Goal: Information Seeking & Learning: Learn about a topic

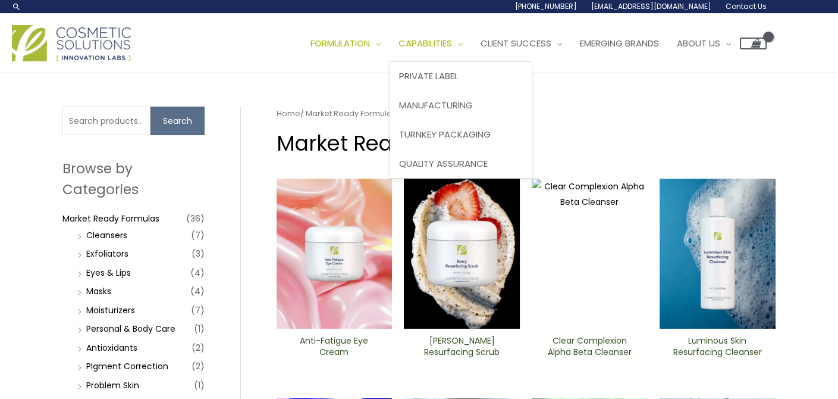
click at [452, 42] on span "Capabilities" at bounding box center [426, 43] width 54 height 12
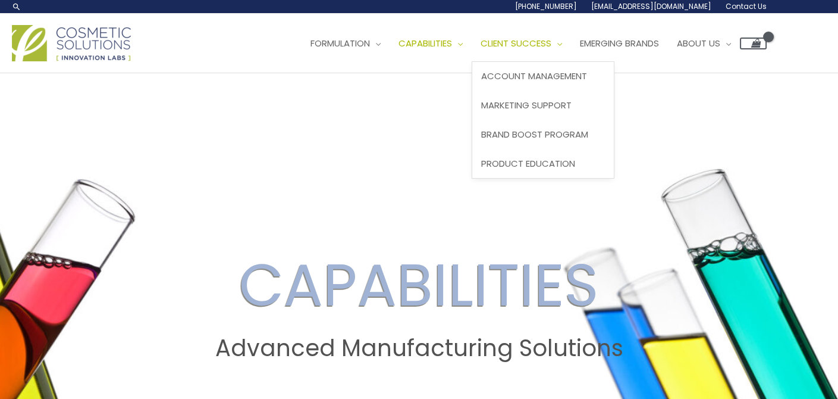
click at [547, 42] on span "Client Success" at bounding box center [516, 43] width 71 height 12
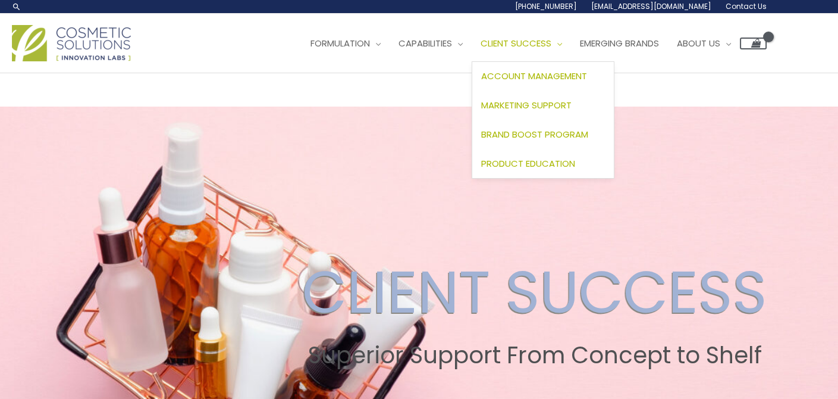
click at [543, 164] on span "Product Education" at bounding box center [528, 163] width 94 height 12
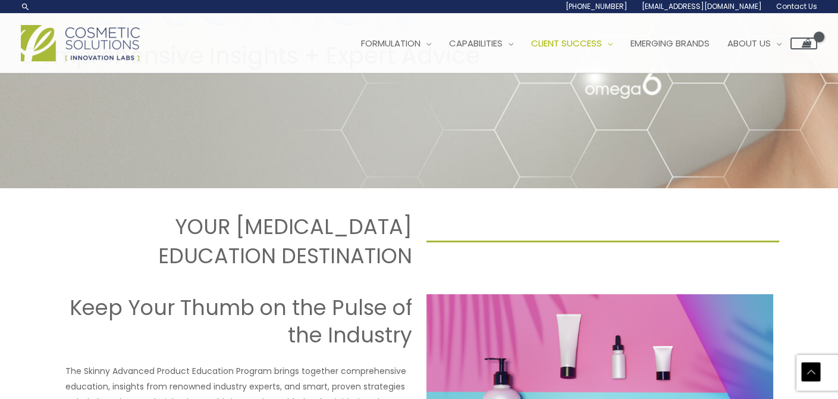
scroll to position [238, 0]
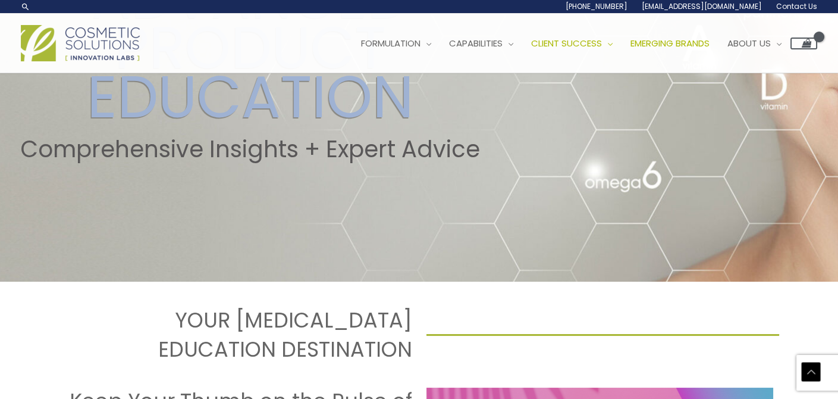
click at [703, 39] on span "Emerging Brands" at bounding box center [670, 43] width 79 height 12
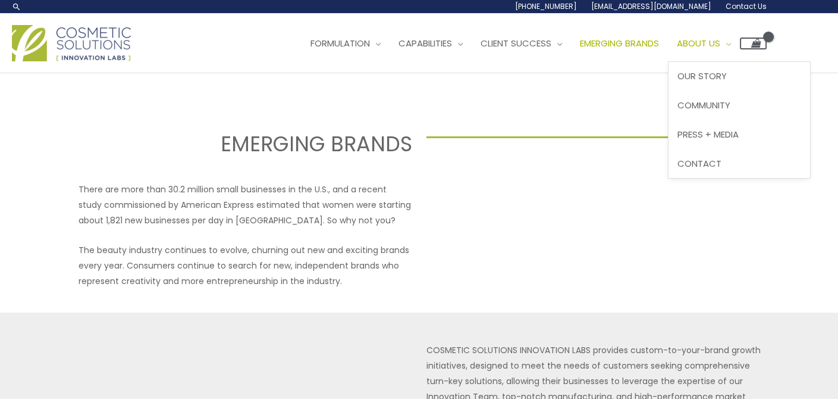
click at [726, 34] on link "About Us" at bounding box center [704, 44] width 72 height 36
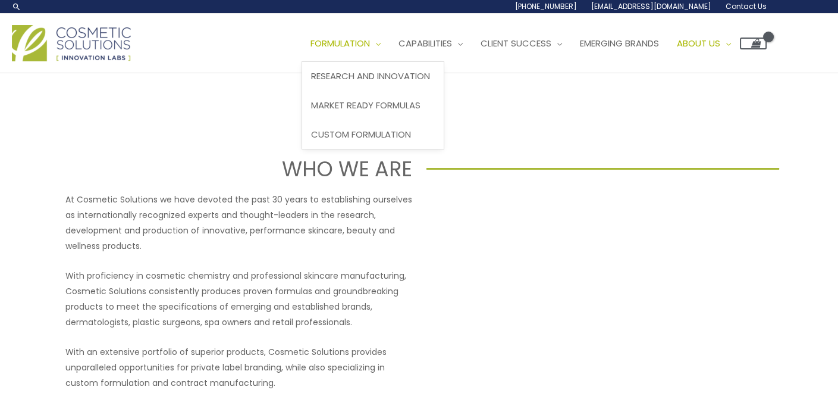
click at [365, 42] on span "Formulation" at bounding box center [340, 43] width 59 height 12
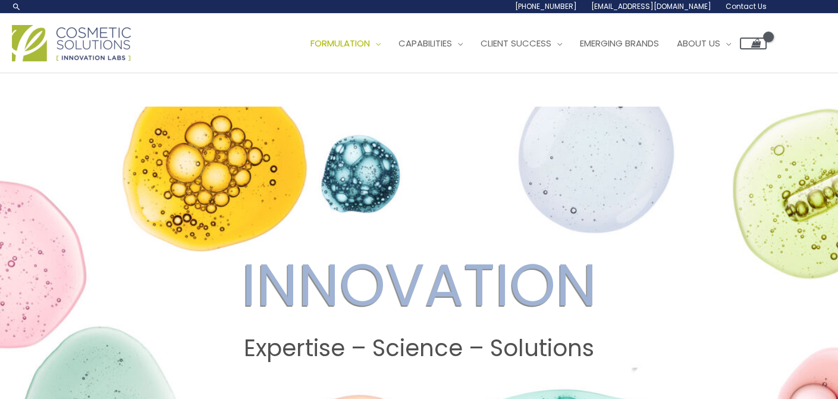
click at [441, 39] on span "Capabilities" at bounding box center [426, 43] width 54 height 12
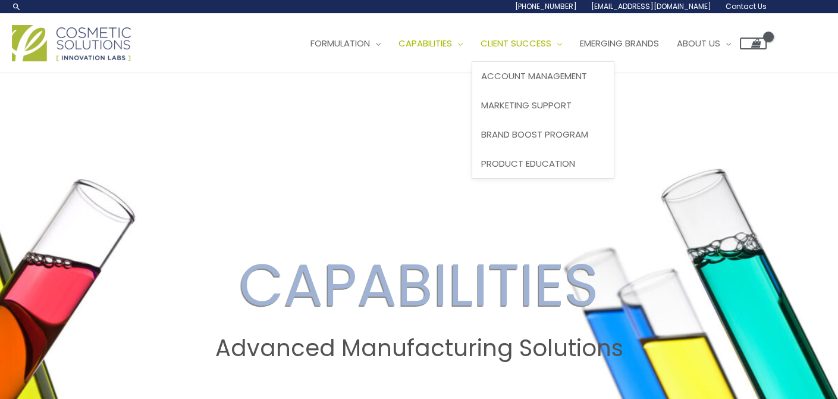
click at [551, 42] on span "Client Success" at bounding box center [516, 43] width 71 height 12
